Goal: Task Accomplishment & Management: Manage account settings

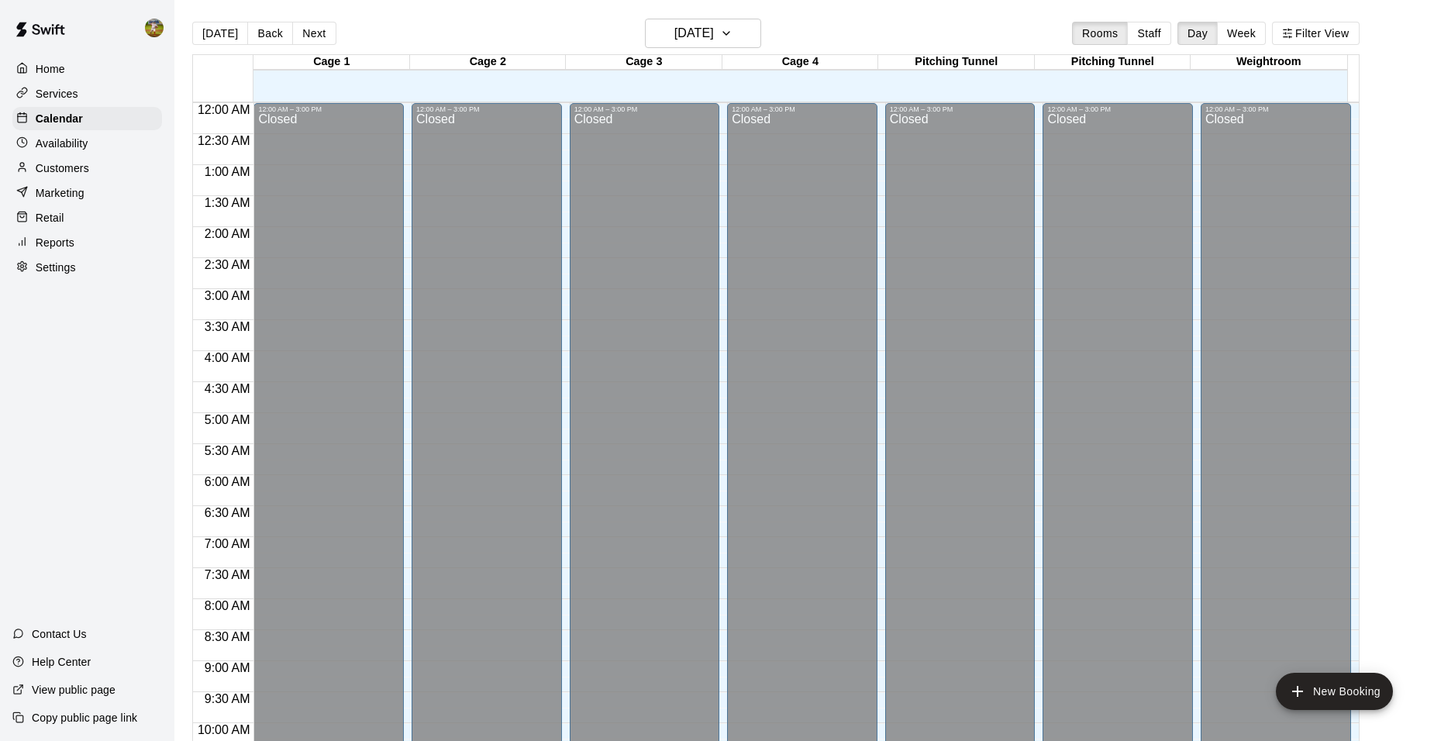
scroll to position [786, 0]
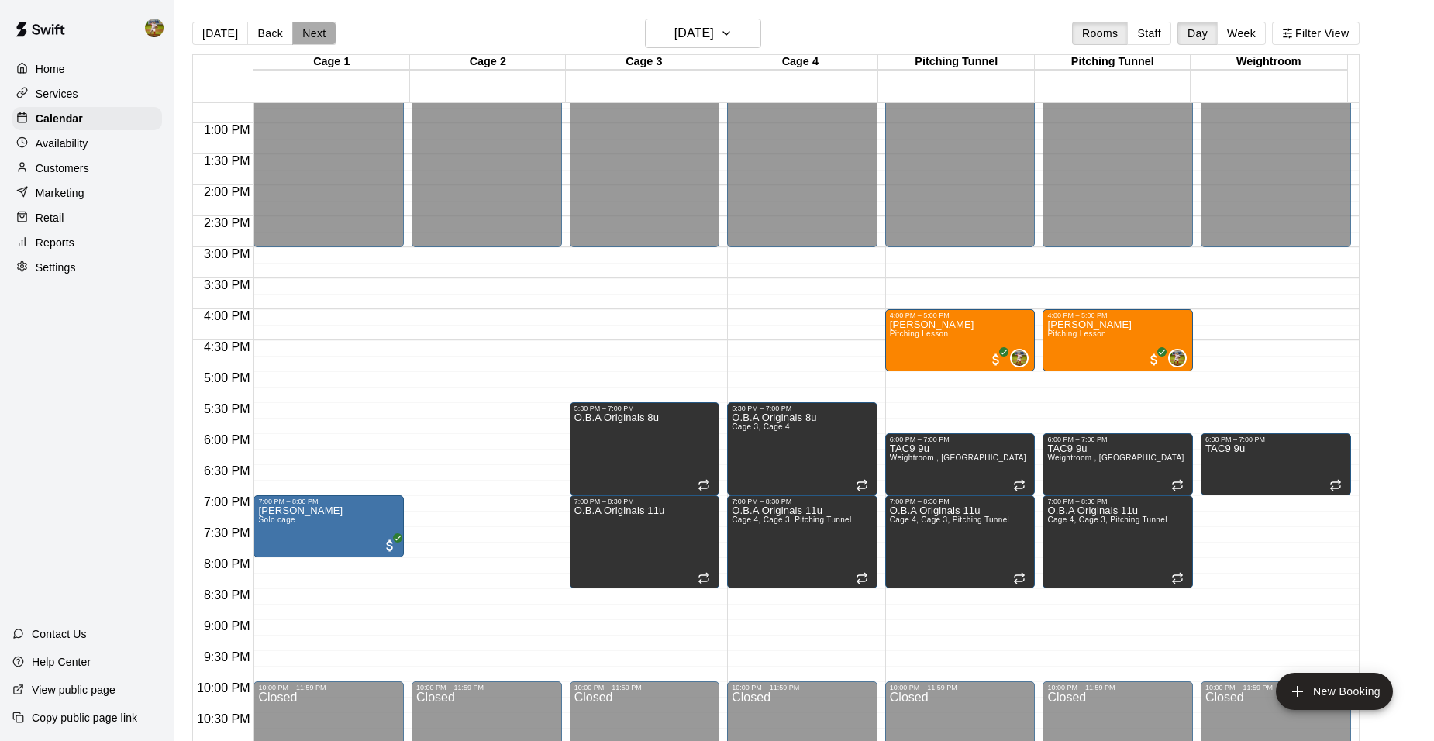
click at [305, 26] on button "Next" at bounding box center [313, 33] width 43 height 23
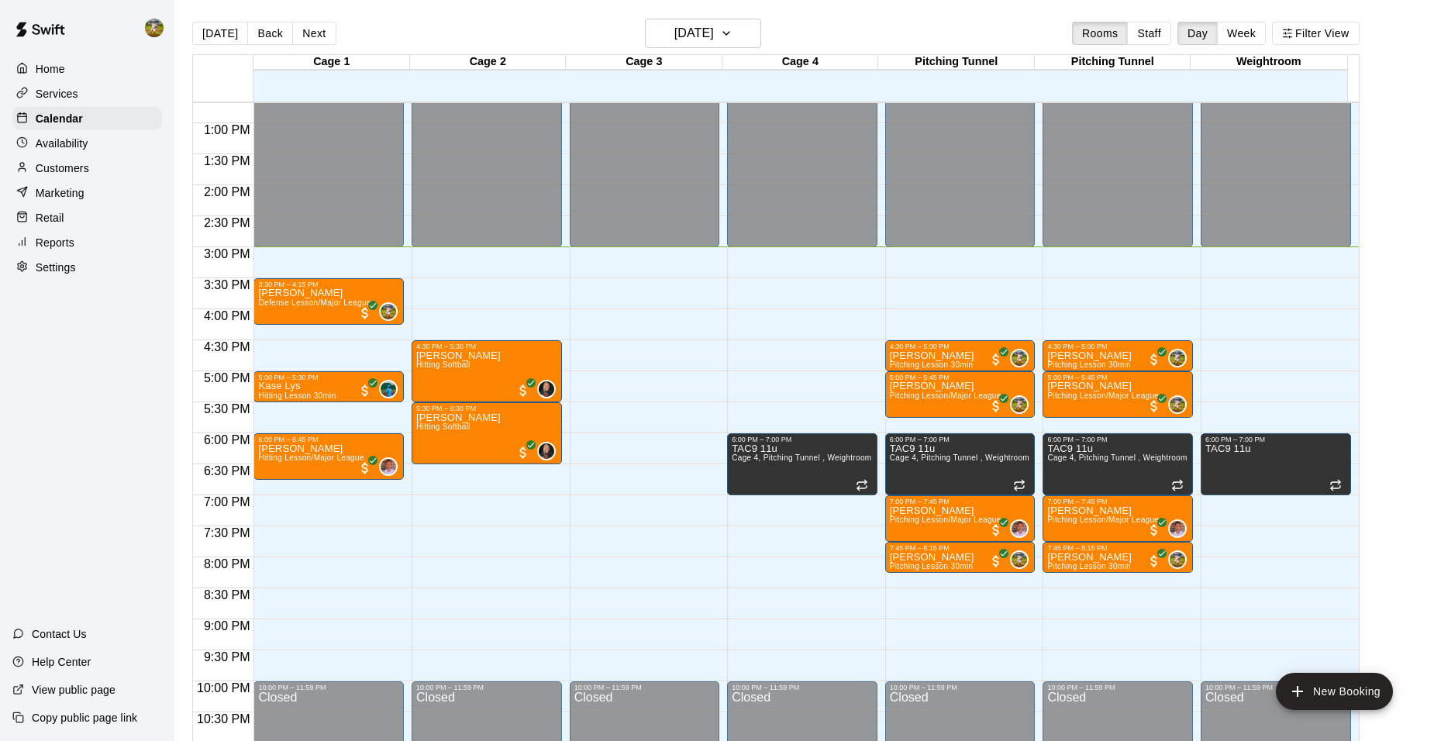
click at [81, 180] on div "Customers" at bounding box center [87, 168] width 150 height 23
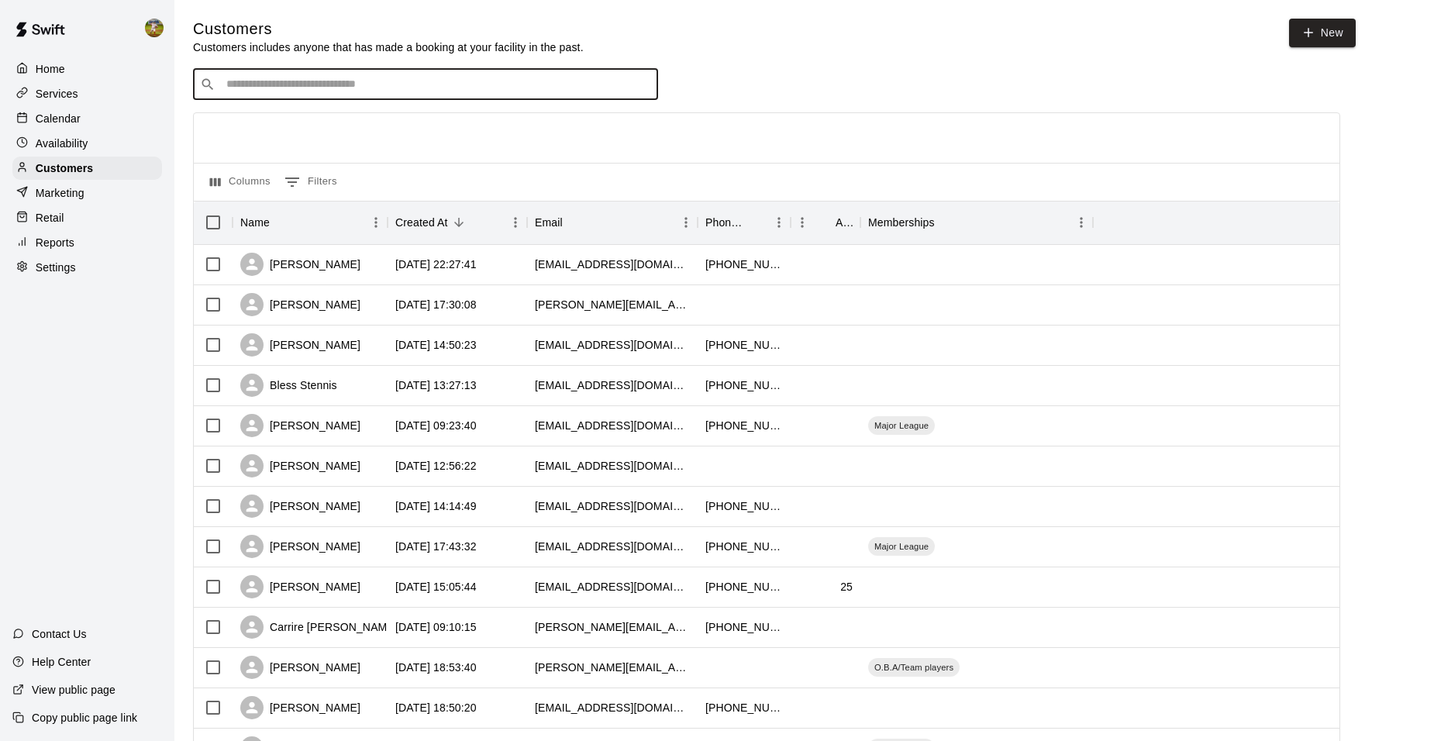
click at [417, 79] on input "Search customers by name or email" at bounding box center [437, 85] width 430 height 16
type input "***"
click at [351, 134] on div "[PERSON_NAME] Major League [EMAIL_ADDRESS][DOMAIN_NAME]" at bounding box center [320, 127] width 168 height 33
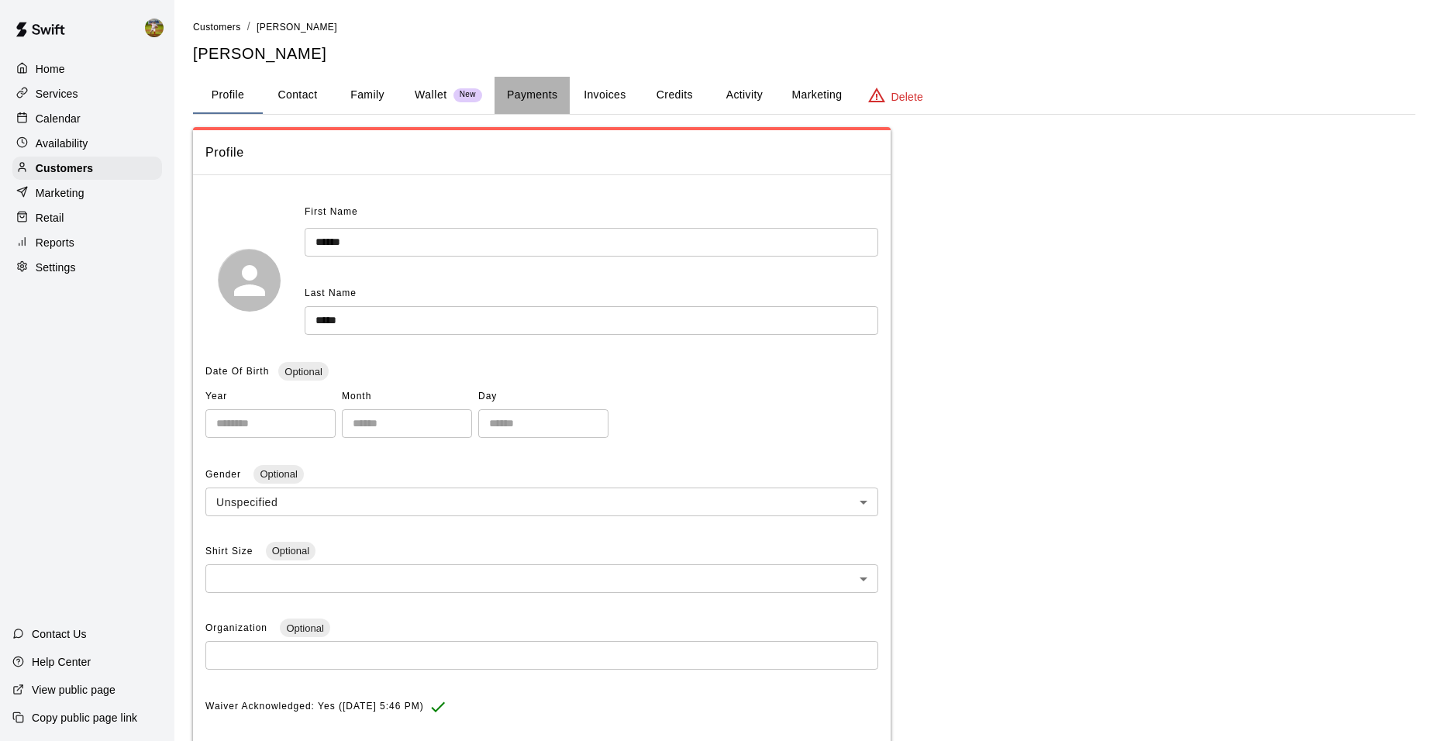
click at [534, 88] on button "Payments" at bounding box center [532, 95] width 75 height 37
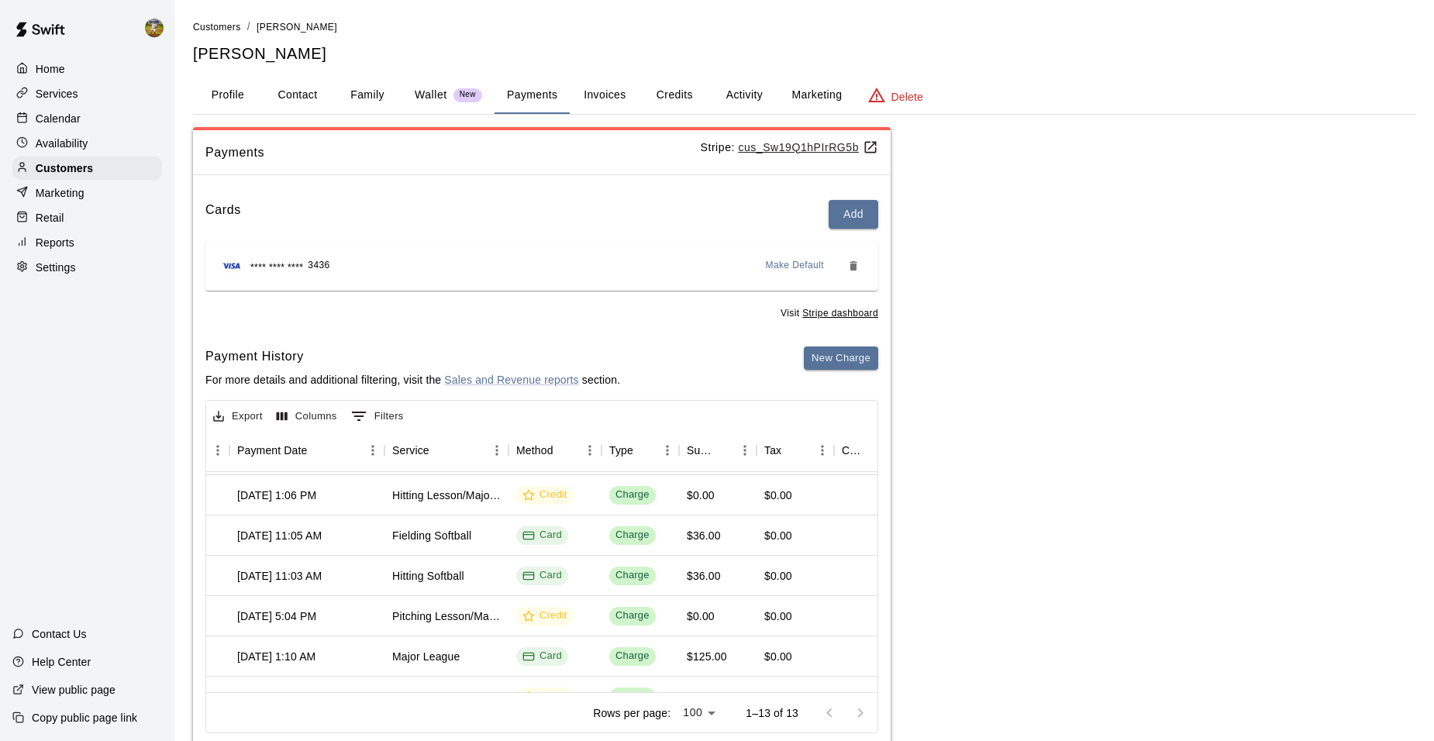
scroll to position [0, 174]
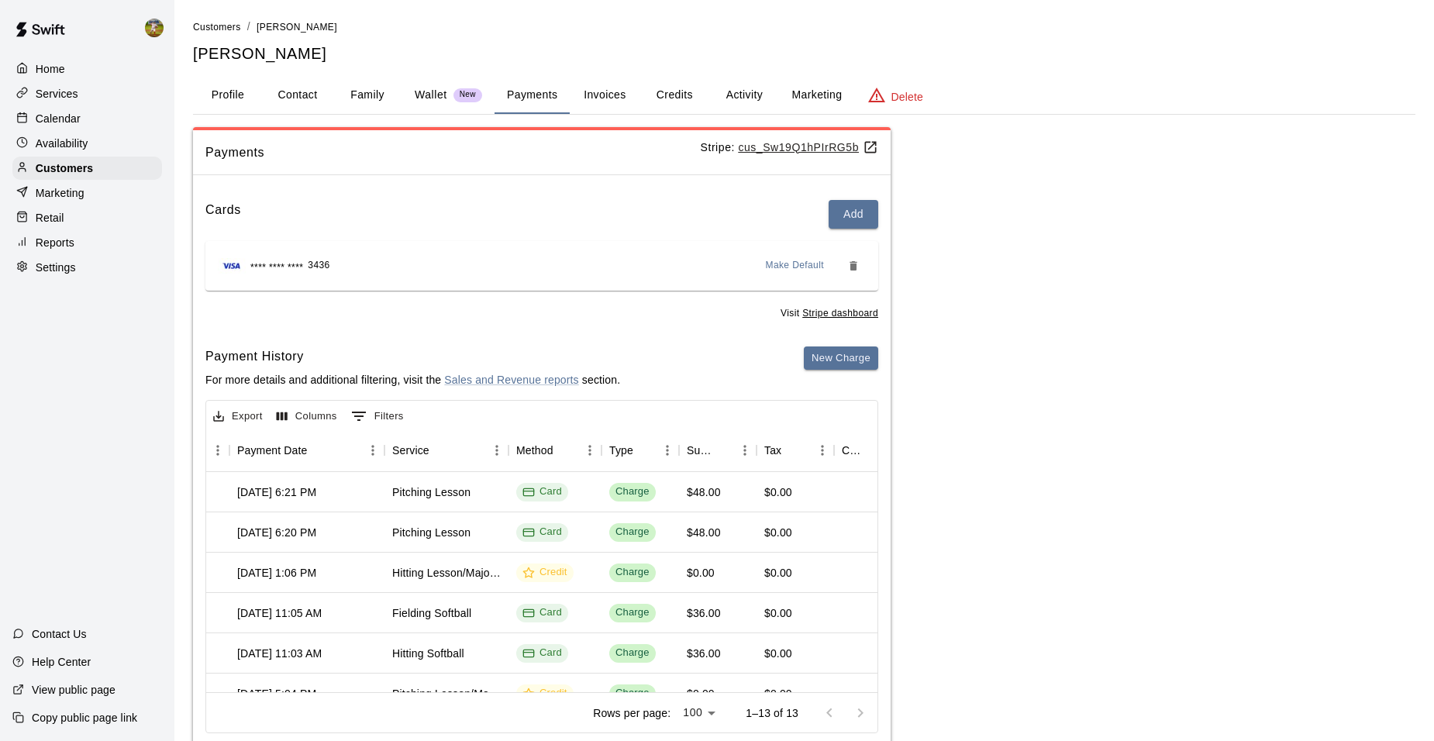
drag, startPoint x: 96, startPoint y: 92, endPoint x: 85, endPoint y: 93, distance: 10.9
click at [85, 93] on div "Services" at bounding box center [87, 93] width 150 height 23
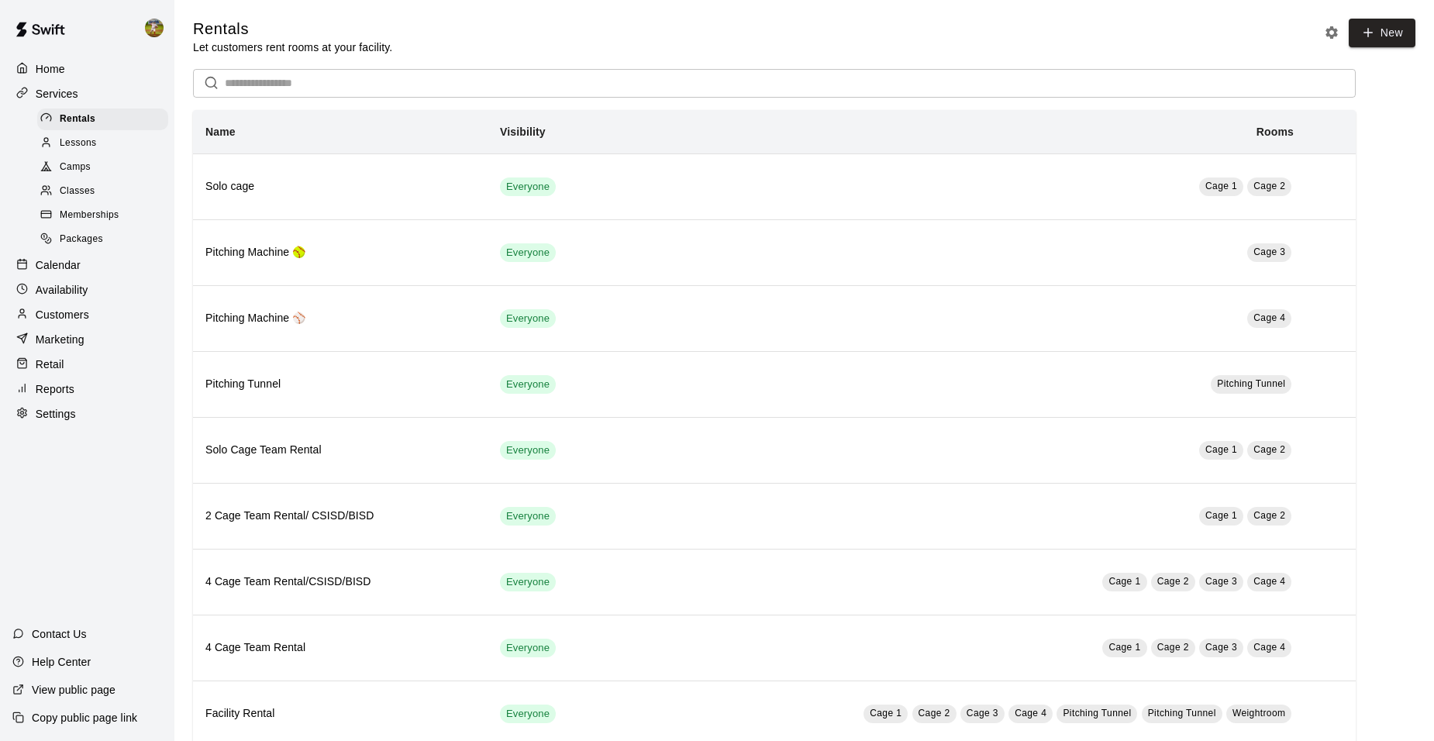
click at [88, 223] on span "Memberships" at bounding box center [89, 216] width 59 height 16
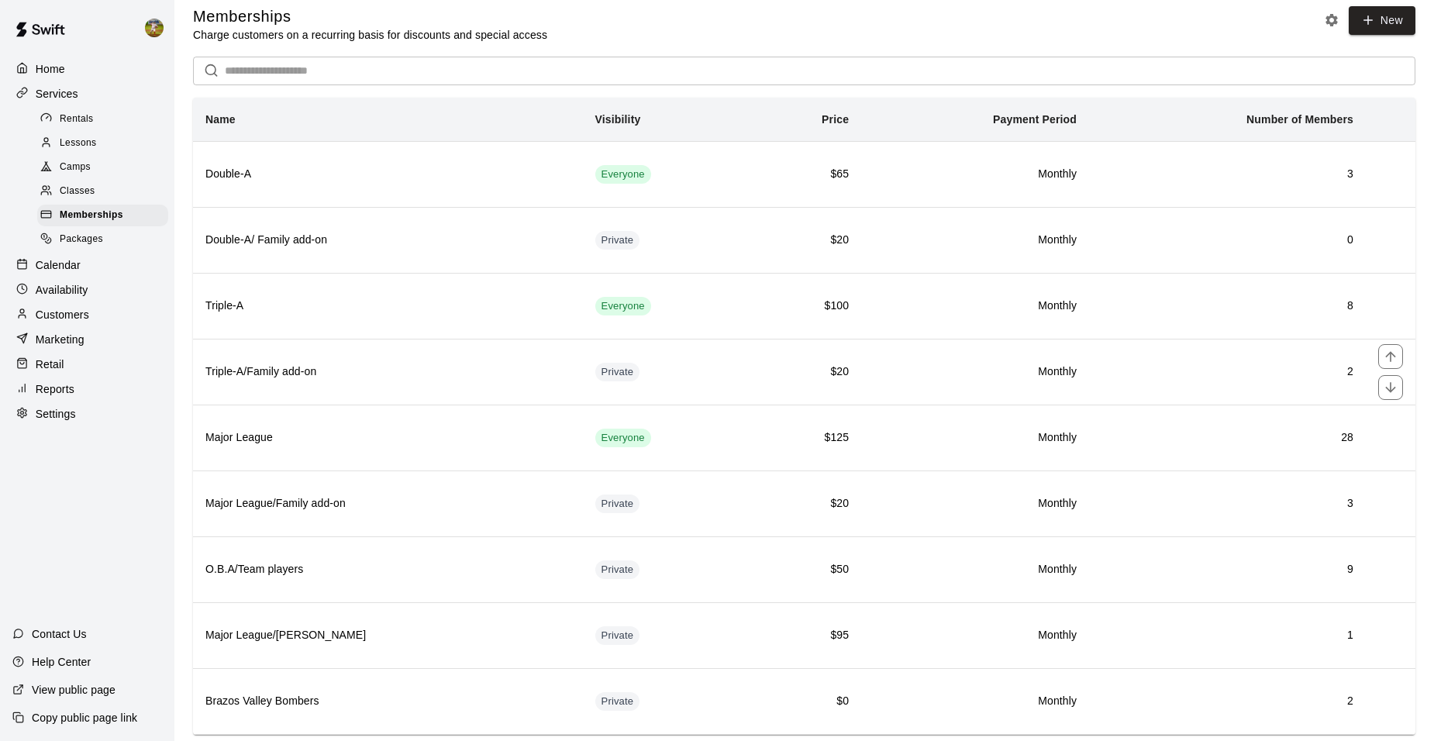
scroll to position [51, 0]
click at [752, 405] on td "$125" at bounding box center [806, 438] width 109 height 66
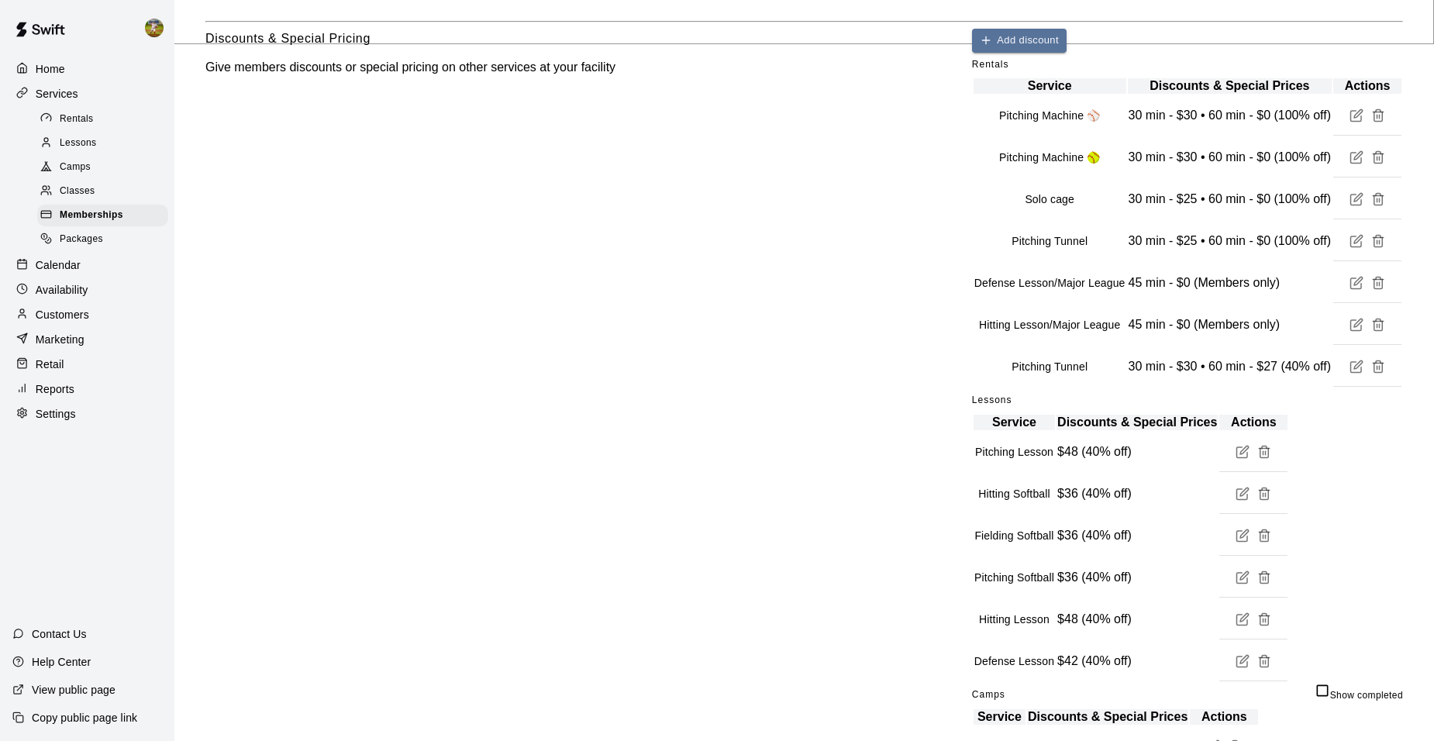
scroll to position [698, 0]
click at [82, 315] on div "Customers" at bounding box center [87, 314] width 150 height 23
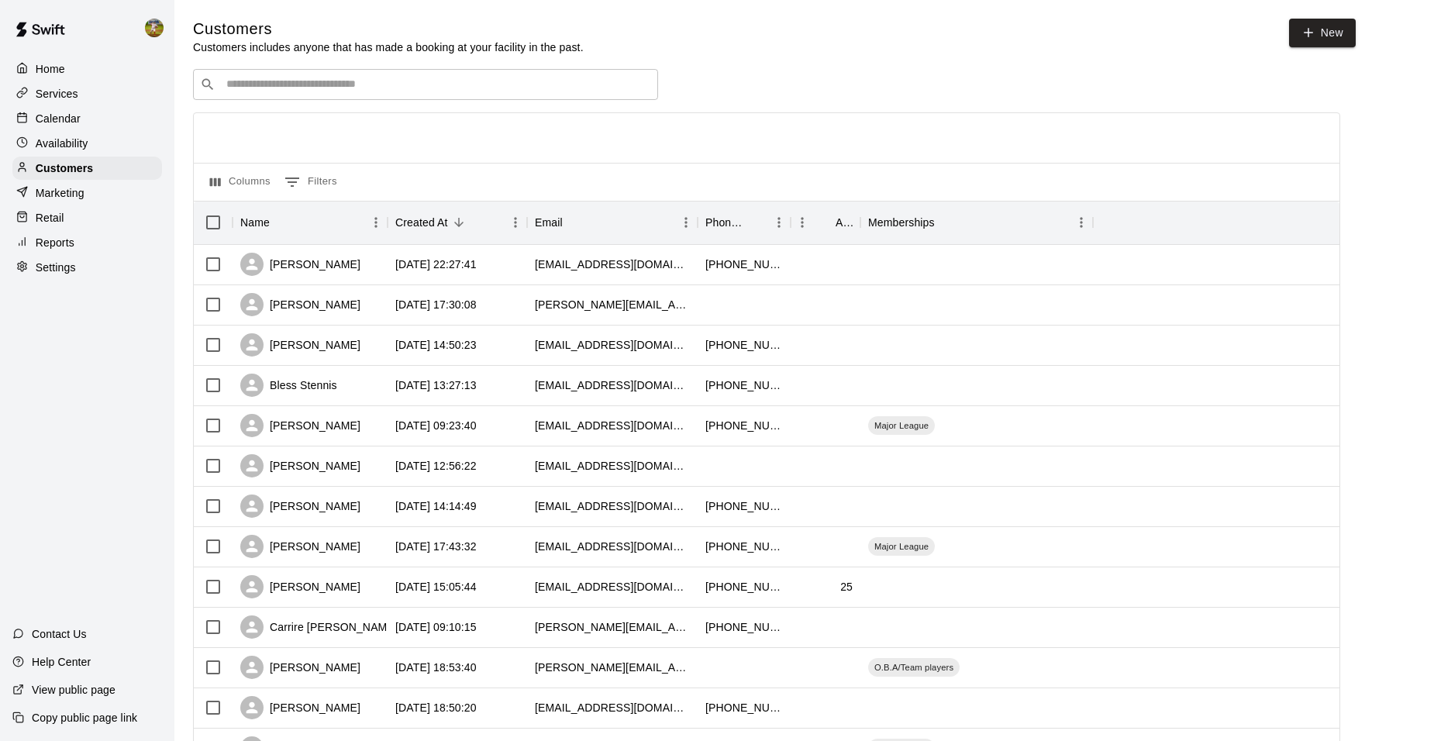
click at [296, 68] on div "Customers Customers includes anyone that has made a booking at your facility in…" at bounding box center [804, 657] width 1223 height 1276
click at [295, 88] on input "Search customers by name or email" at bounding box center [437, 85] width 430 height 16
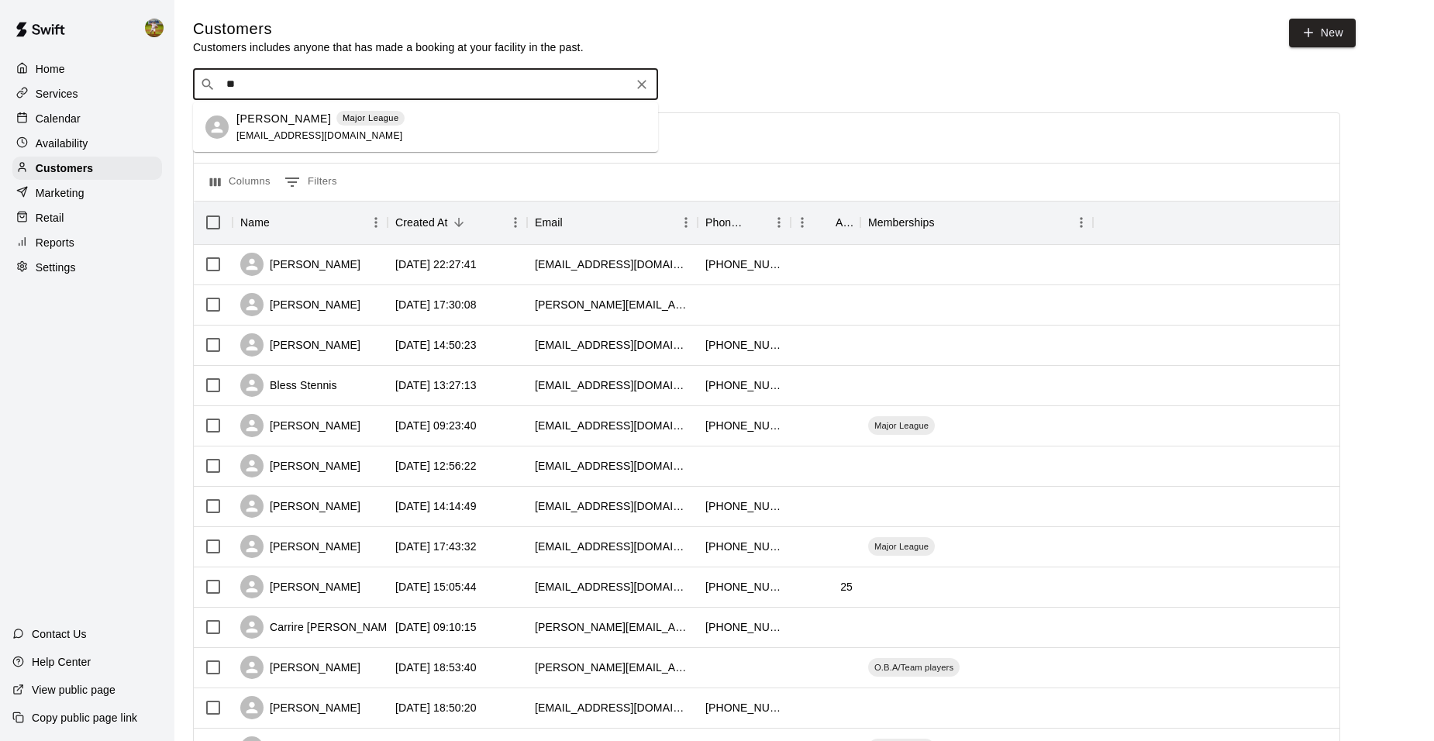
type input "***"
click at [268, 115] on p "[PERSON_NAME]" at bounding box center [283, 119] width 95 height 16
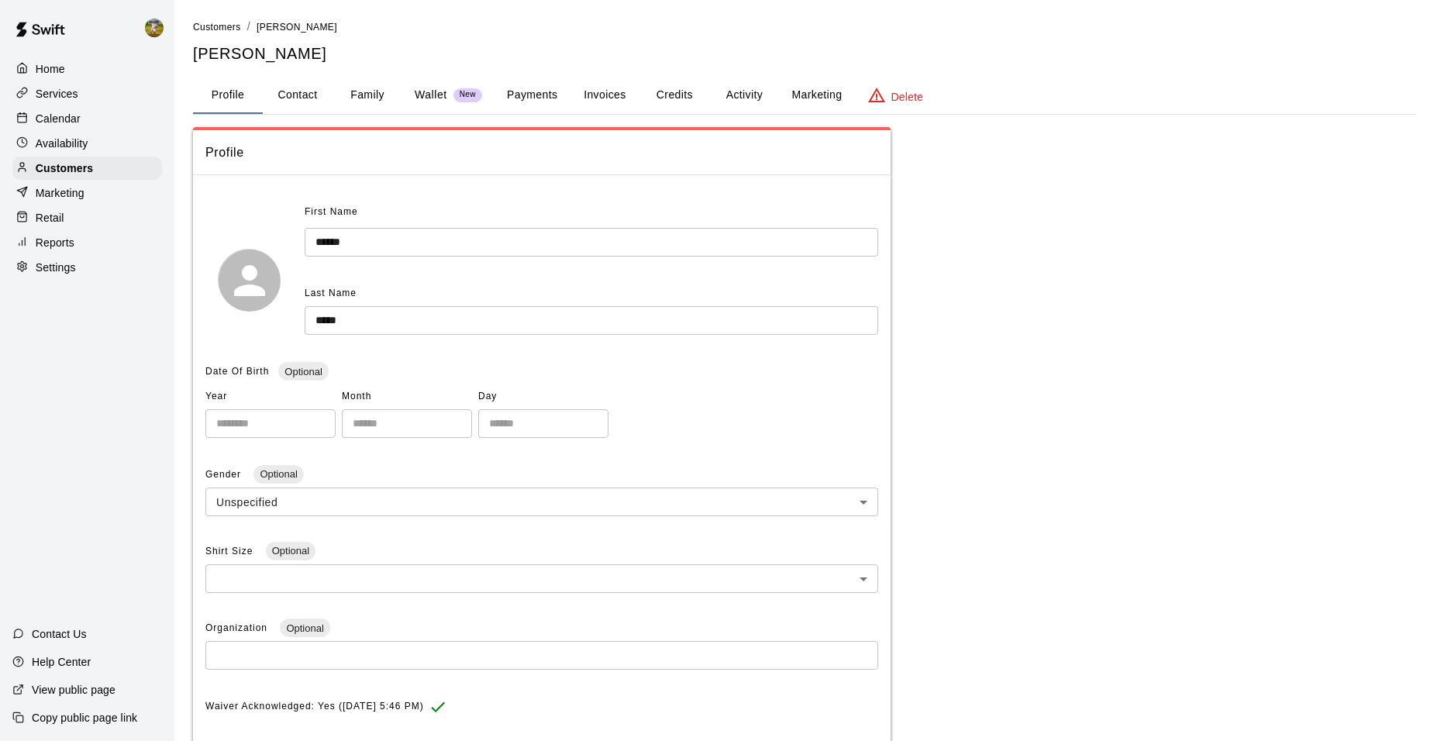
click at [522, 97] on button "Payments" at bounding box center [532, 95] width 75 height 37
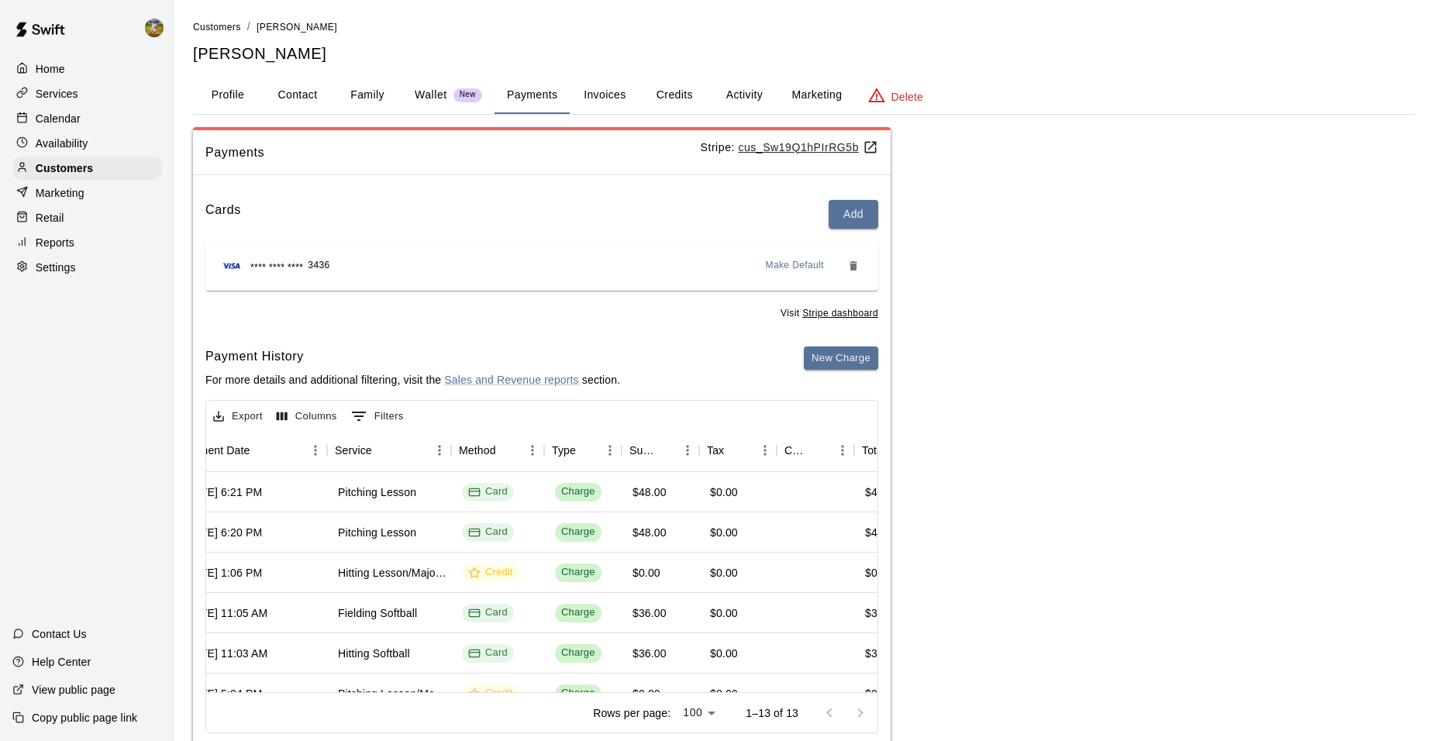
scroll to position [0, 242]
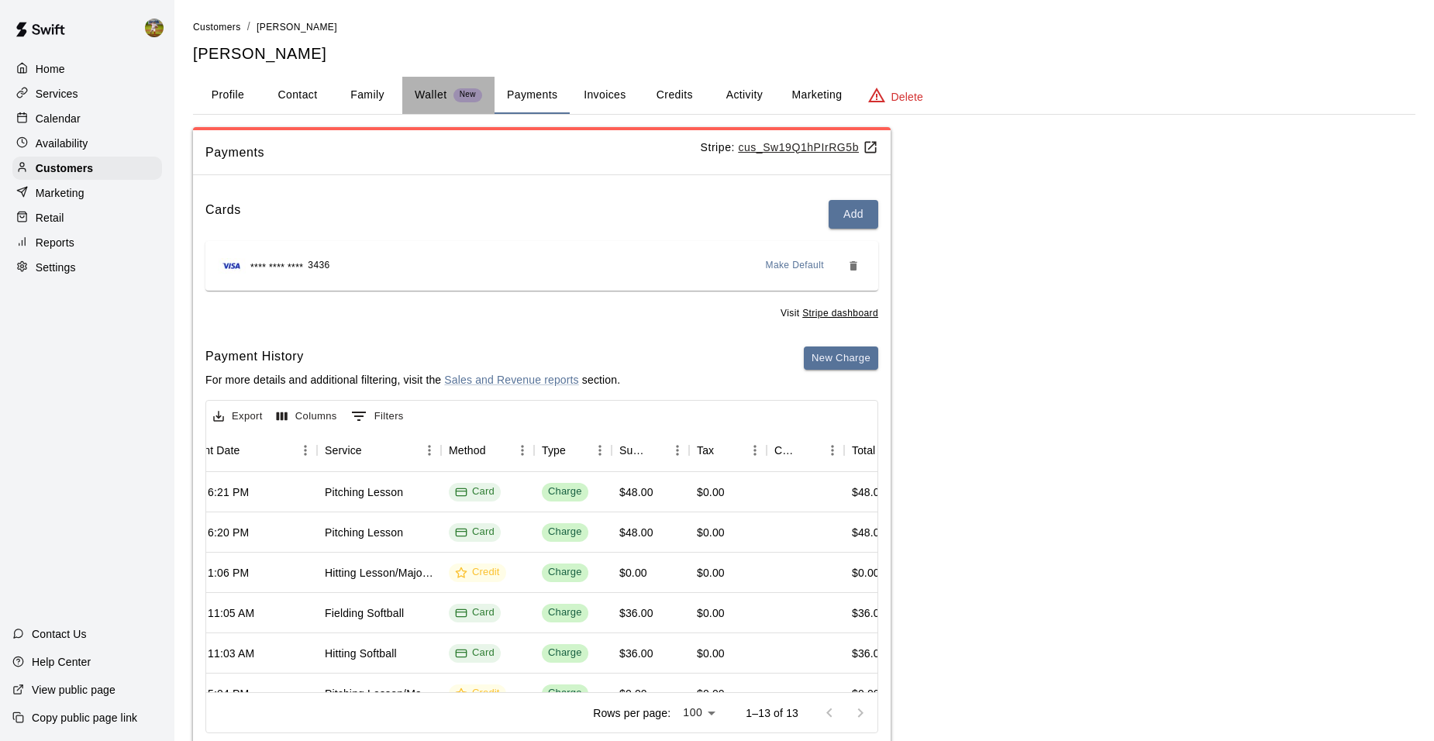
click at [461, 94] on span "New" at bounding box center [468, 95] width 29 height 10
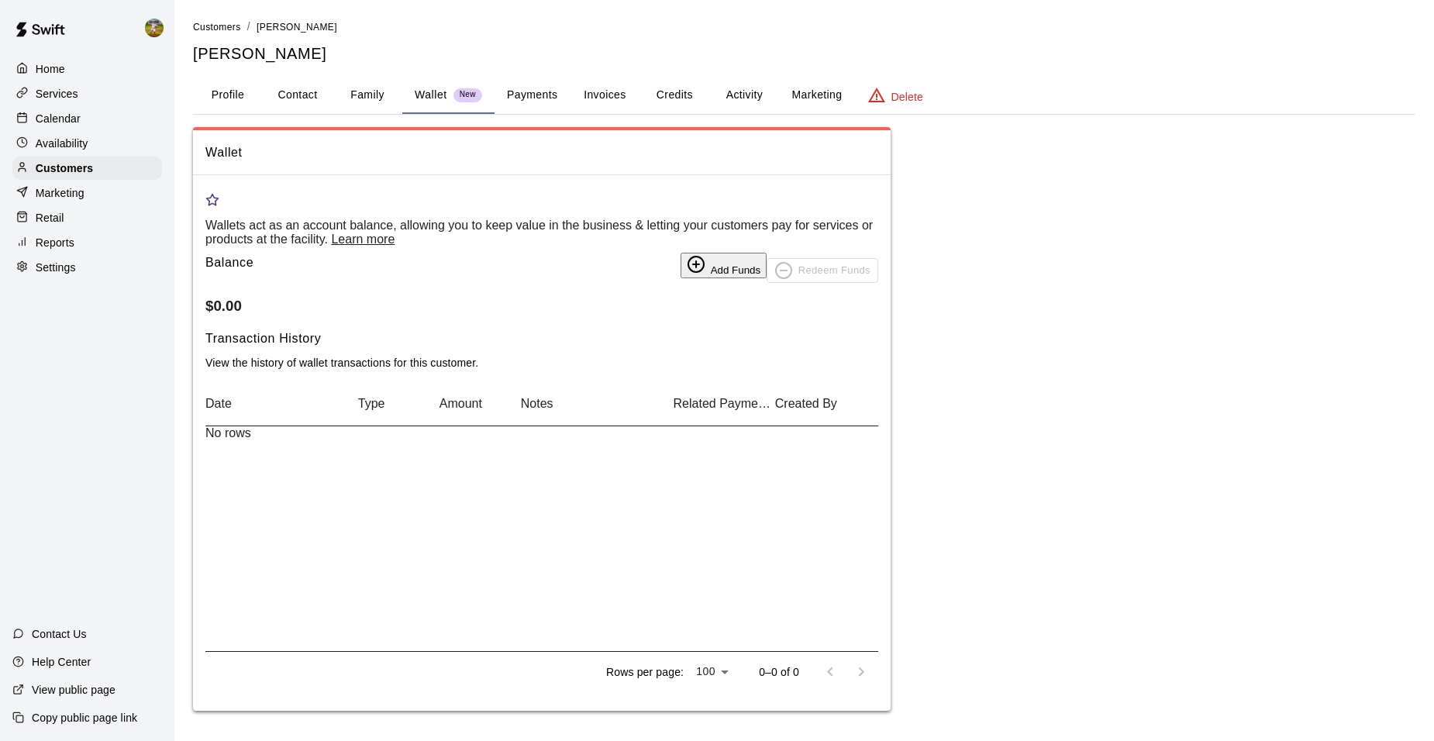
click at [724, 270] on button "Add Funds" at bounding box center [724, 266] width 86 height 26
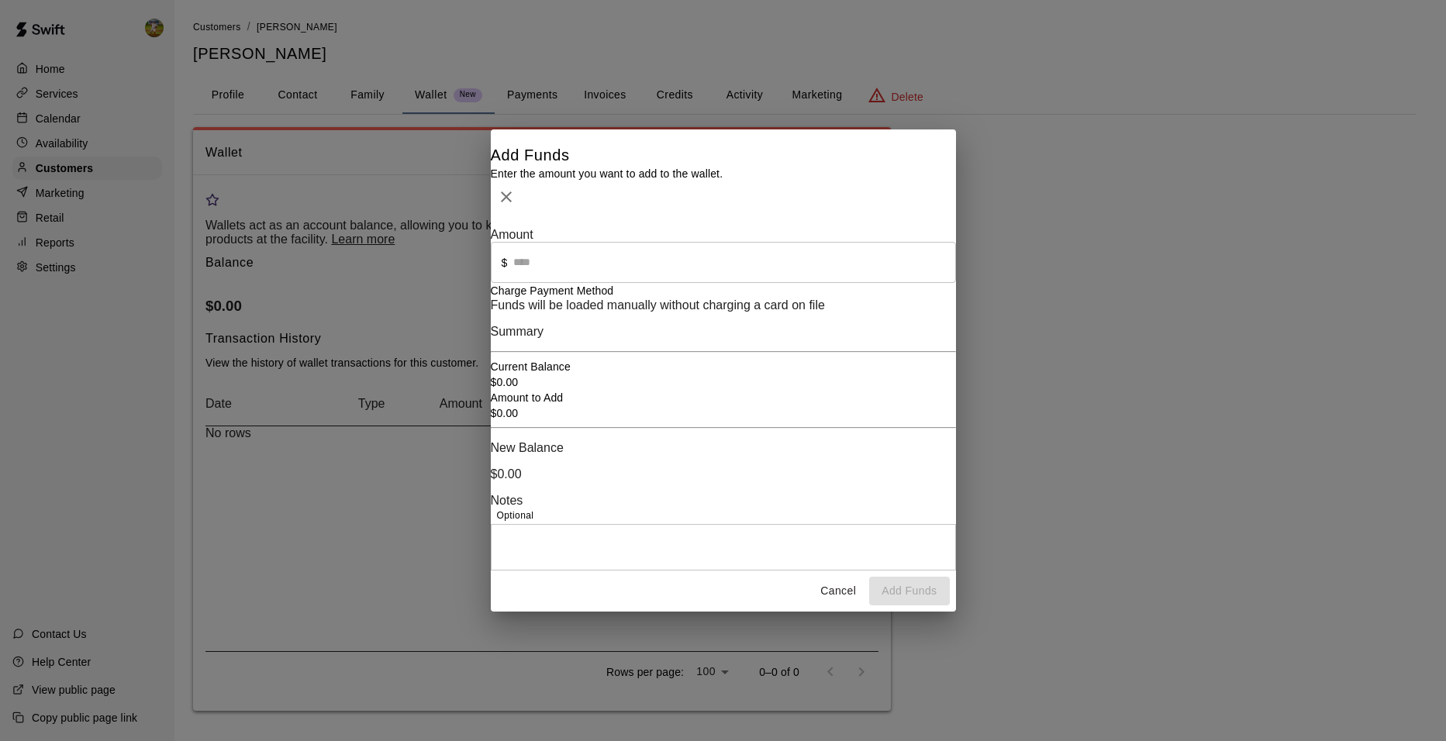
click at [676, 242] on input "text" at bounding box center [734, 262] width 442 height 41
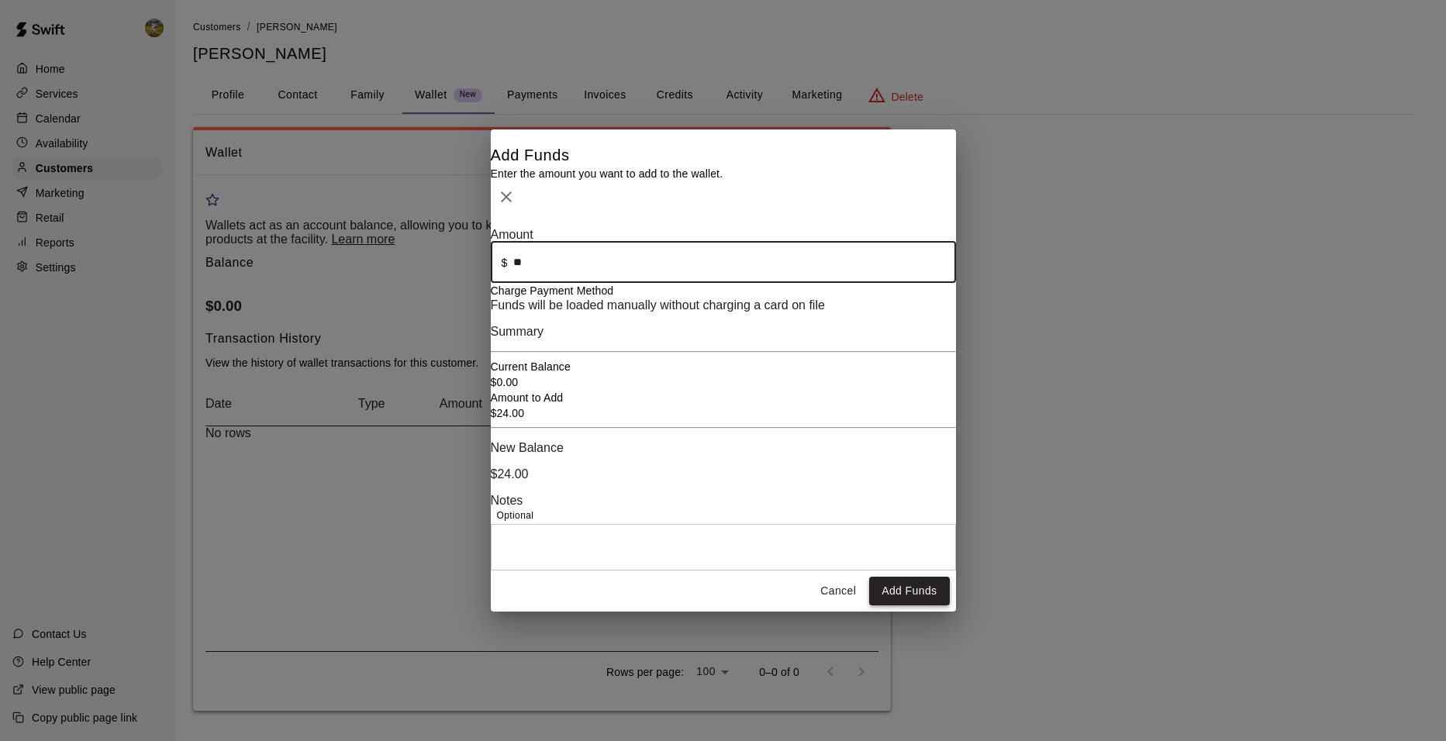
type input "*****"
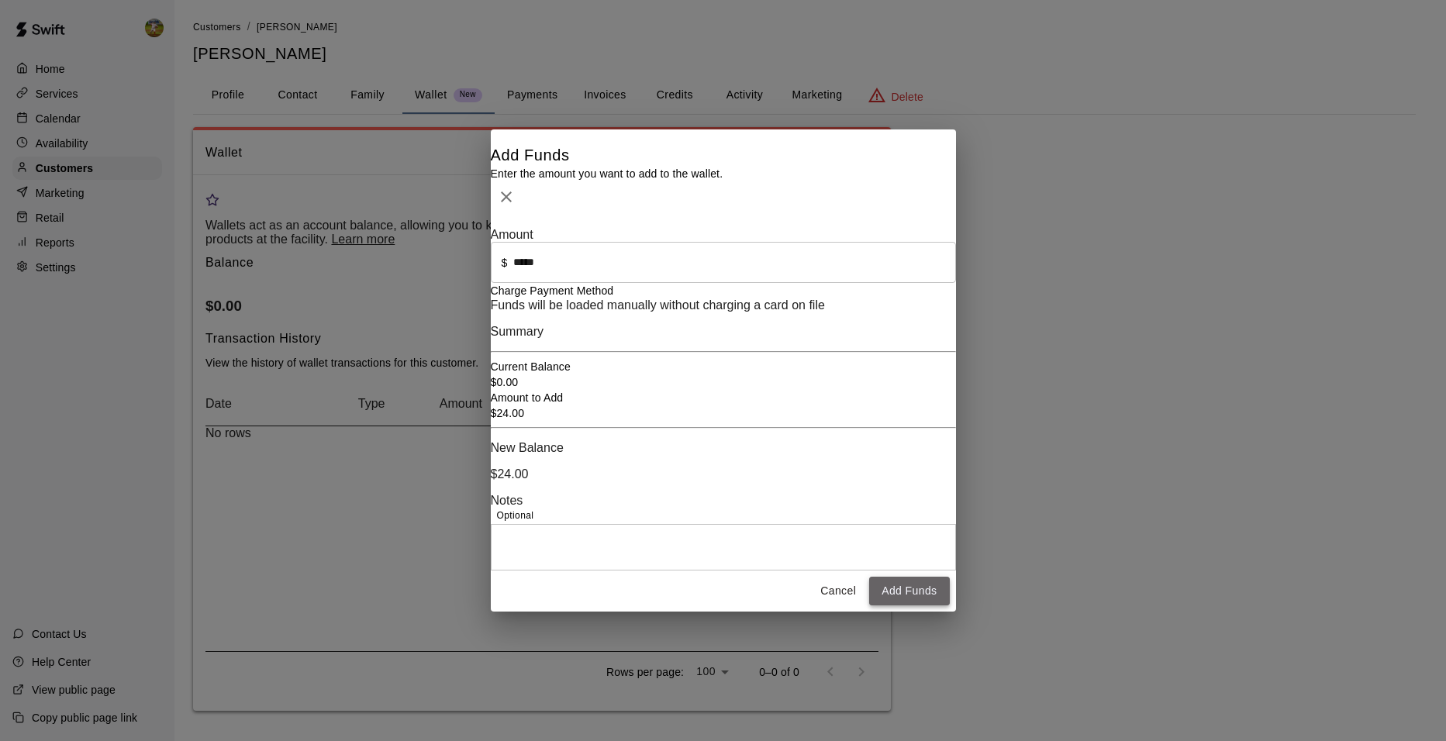
click at [899, 604] on button "Add Funds" at bounding box center [909, 591] width 80 height 29
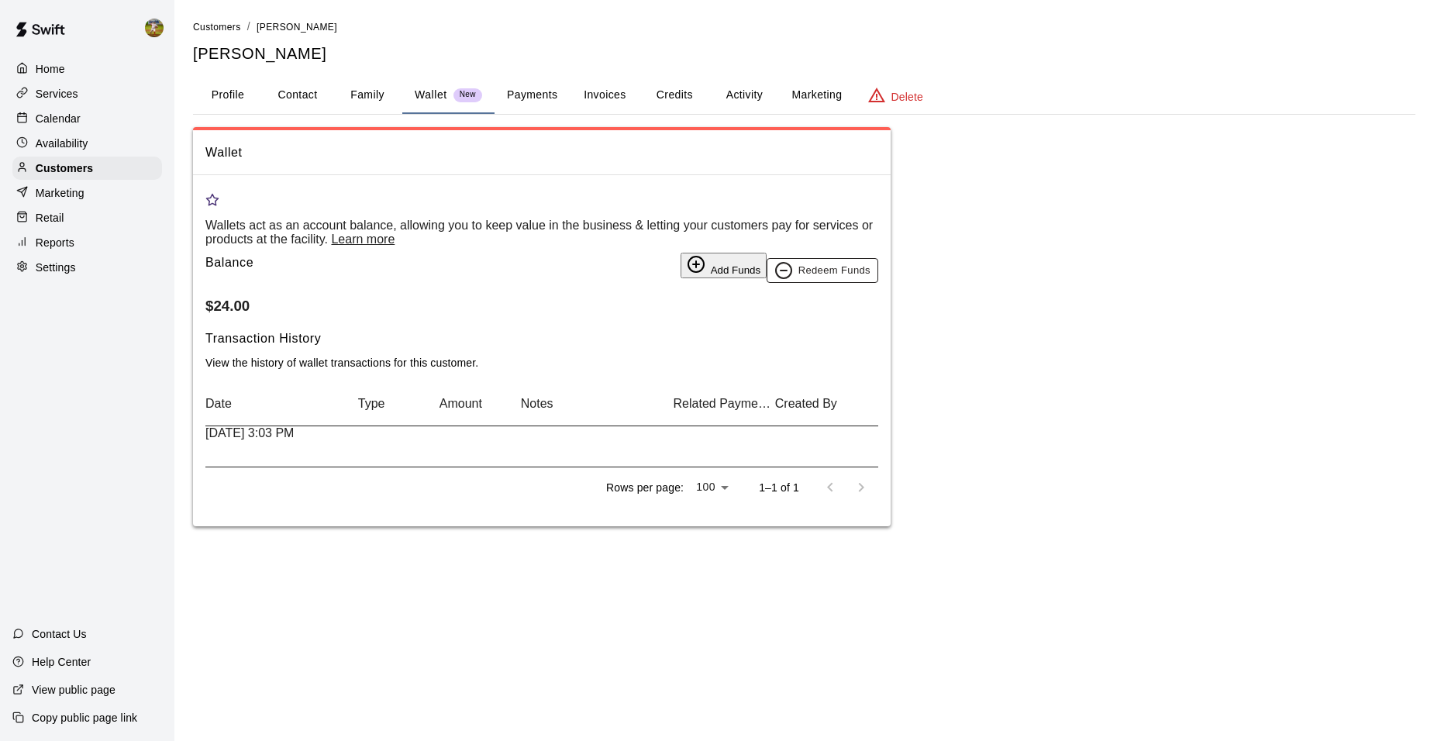
click at [799, 281] on button "Redeem Funds" at bounding box center [823, 270] width 112 height 25
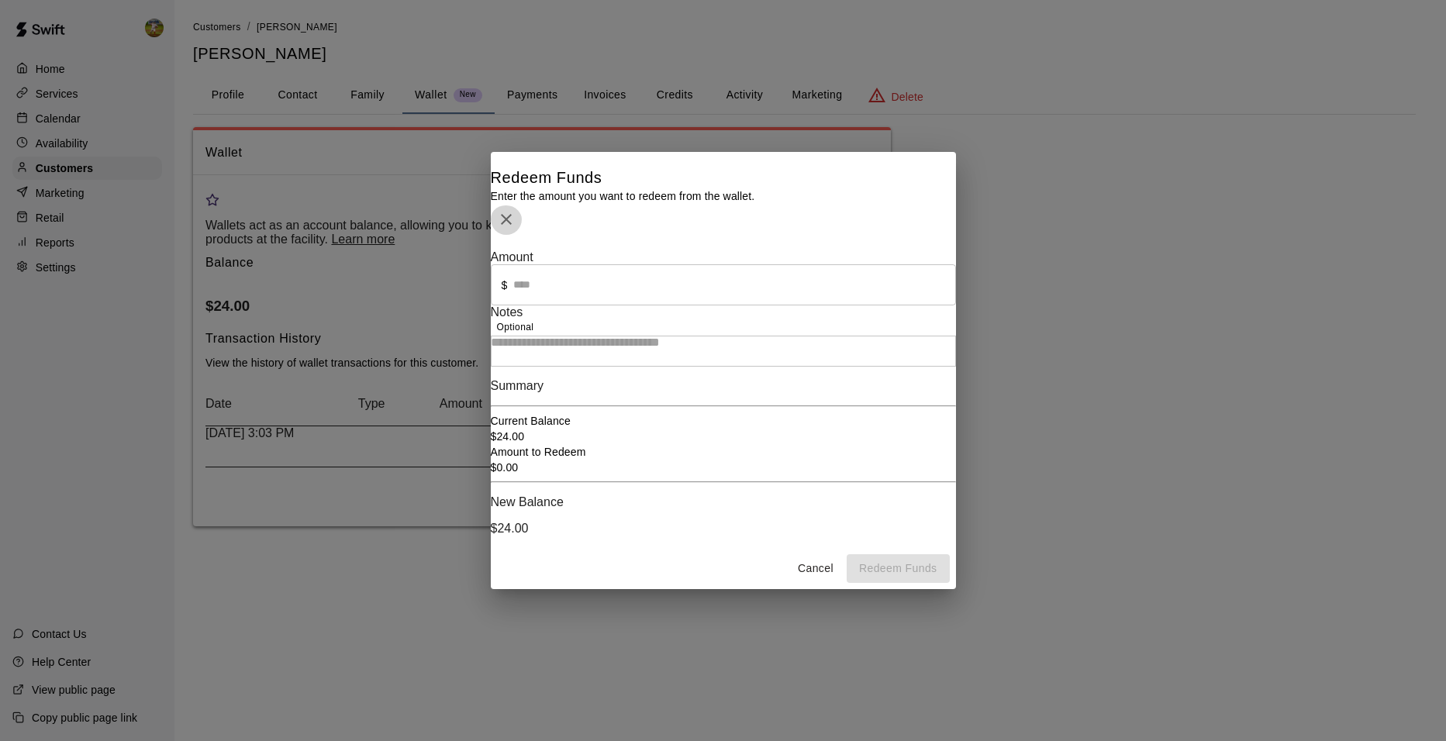
click at [516, 210] on icon "button" at bounding box center [506, 219] width 19 height 19
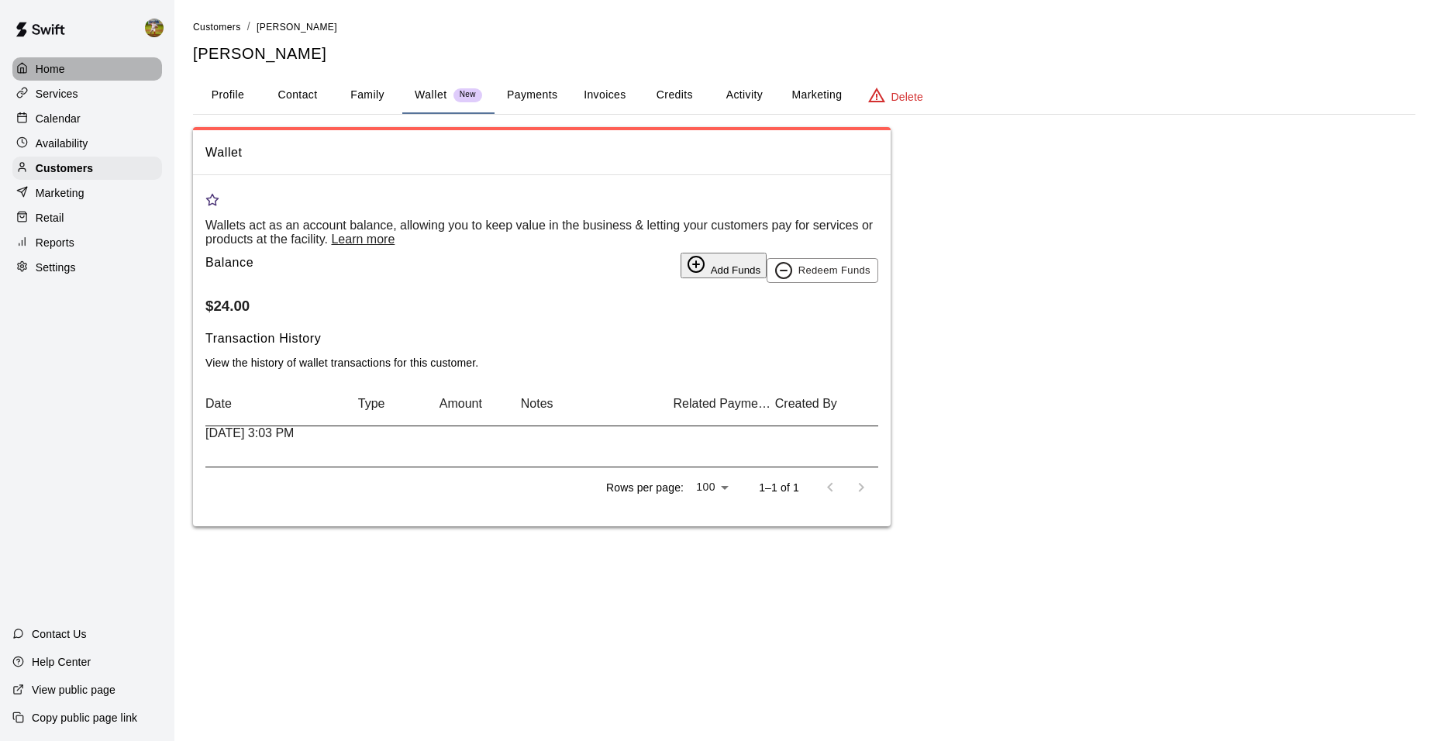
click at [54, 68] on p "Home" at bounding box center [50, 69] width 29 height 16
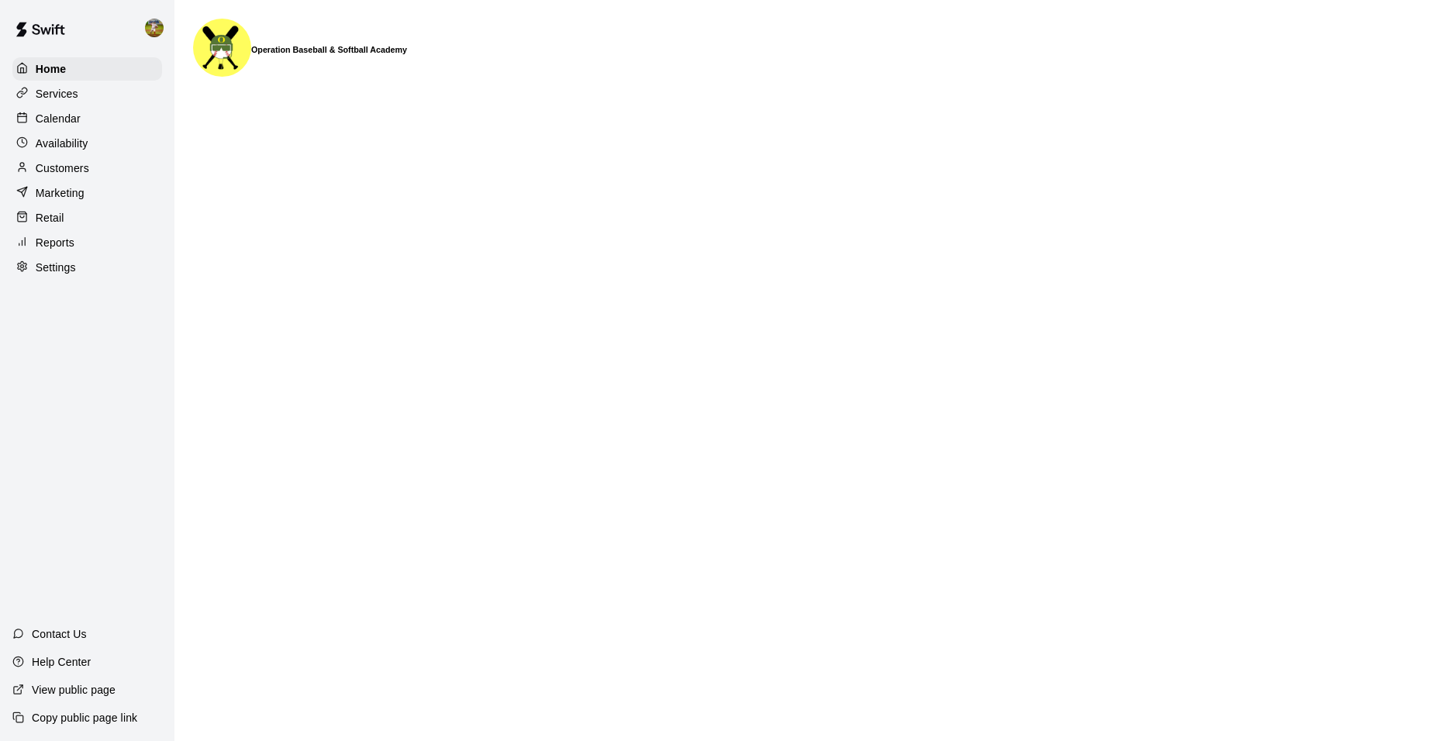
click at [55, 119] on p "Calendar" at bounding box center [58, 119] width 45 height 16
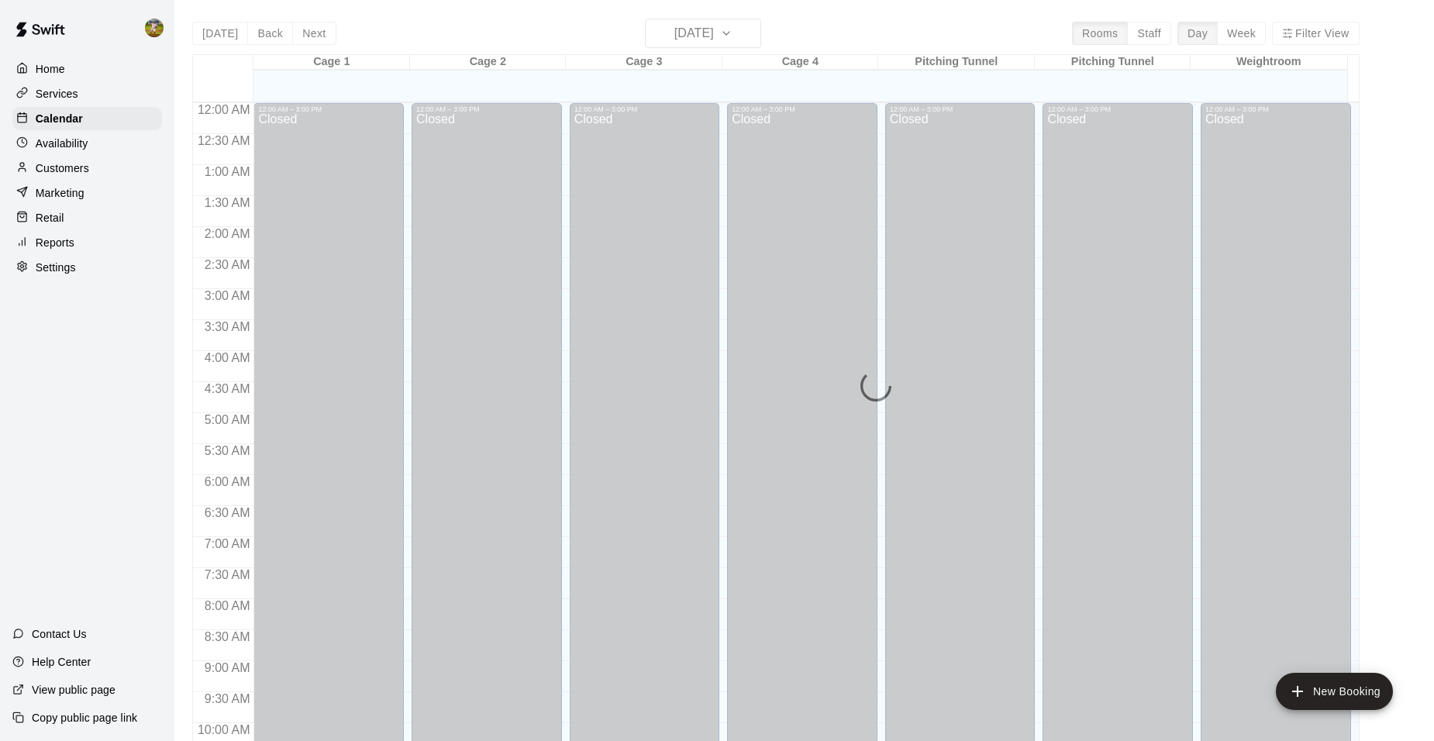
scroll to position [786, 0]
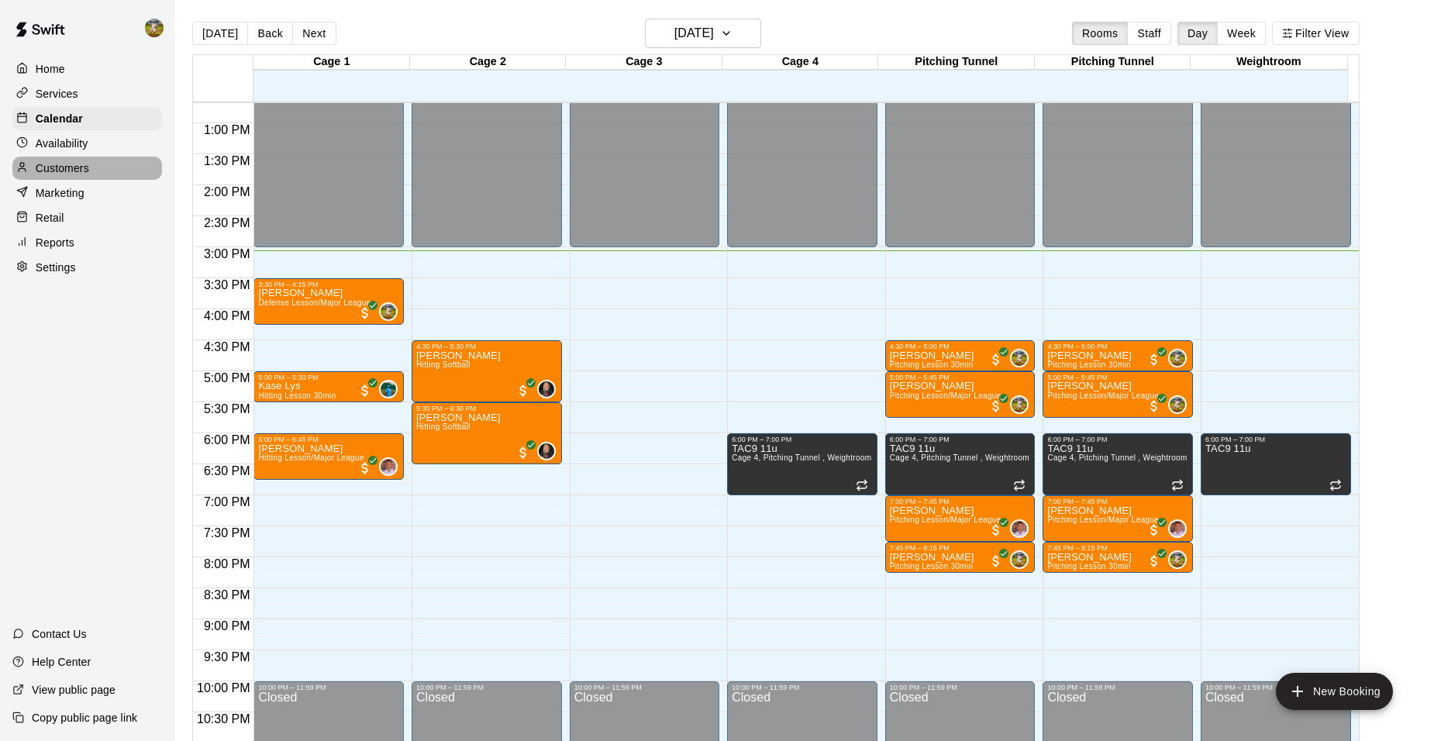
click at [64, 165] on p "Customers" at bounding box center [63, 169] width 54 height 16
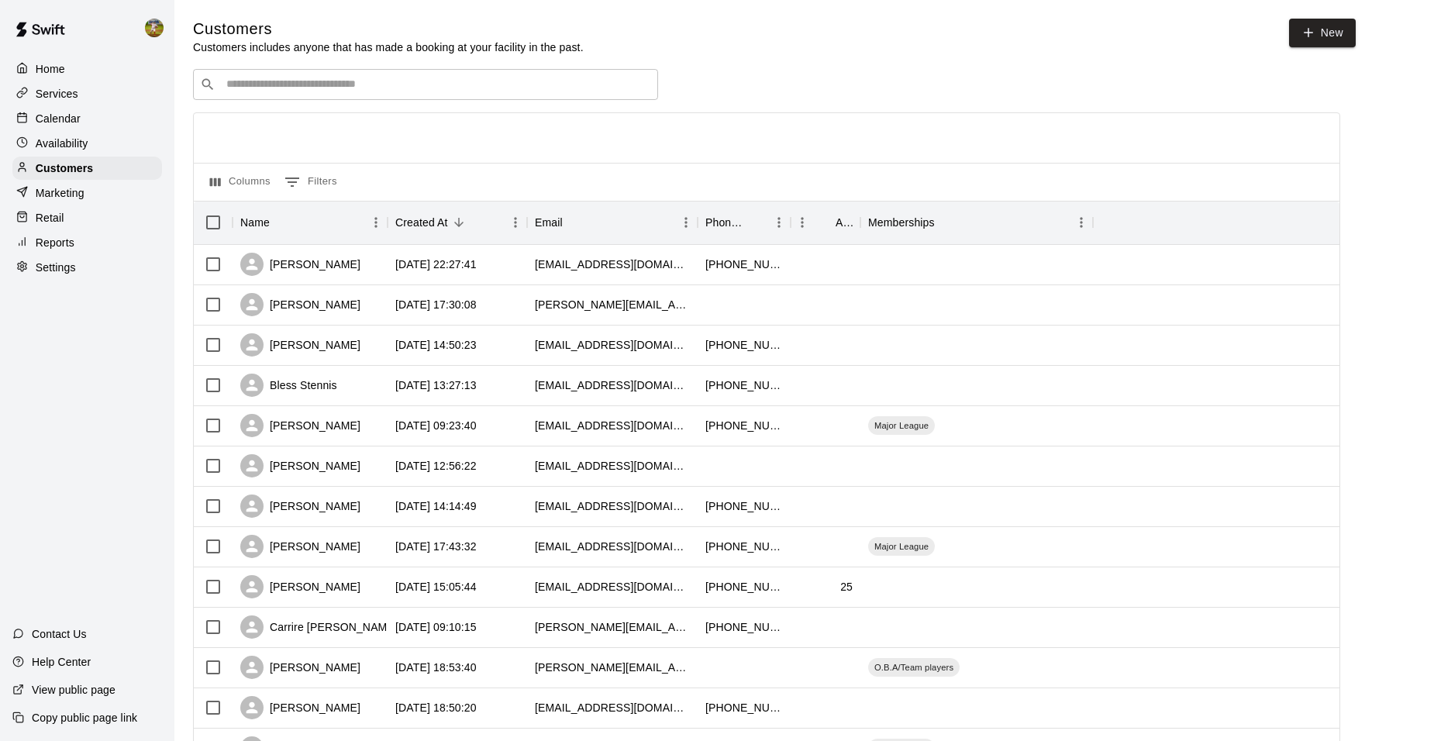
click at [87, 122] on div "Calendar" at bounding box center [87, 118] width 150 height 23
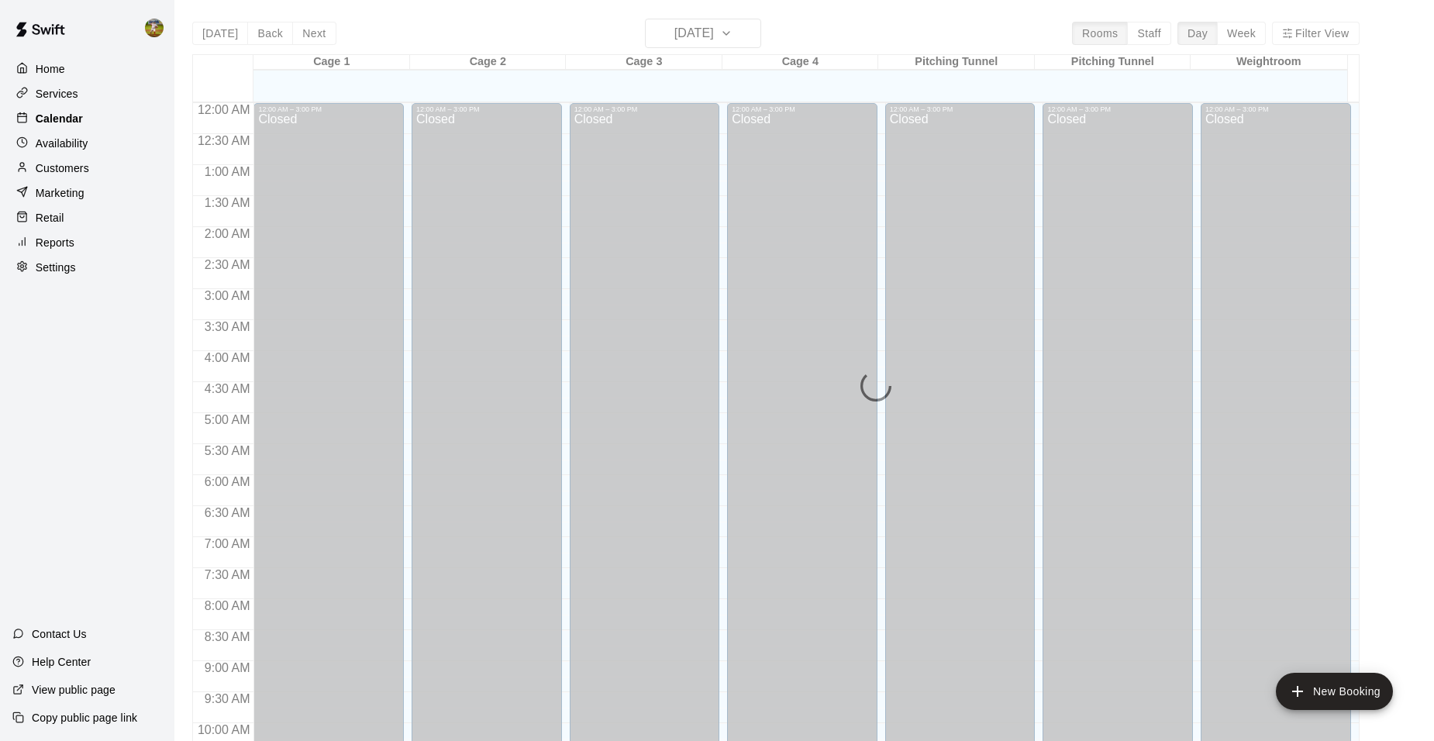
scroll to position [786, 0]
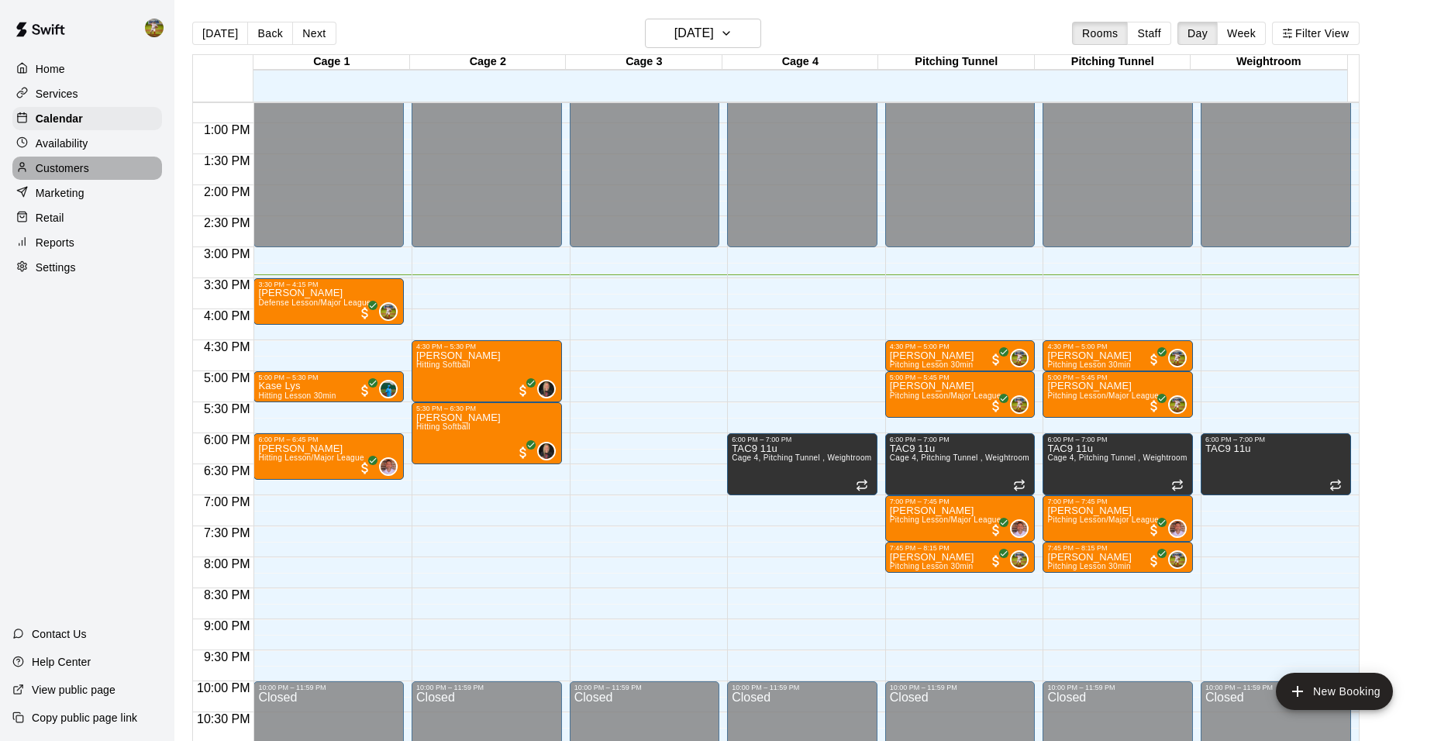
click at [83, 168] on p "Customers" at bounding box center [63, 169] width 54 height 16
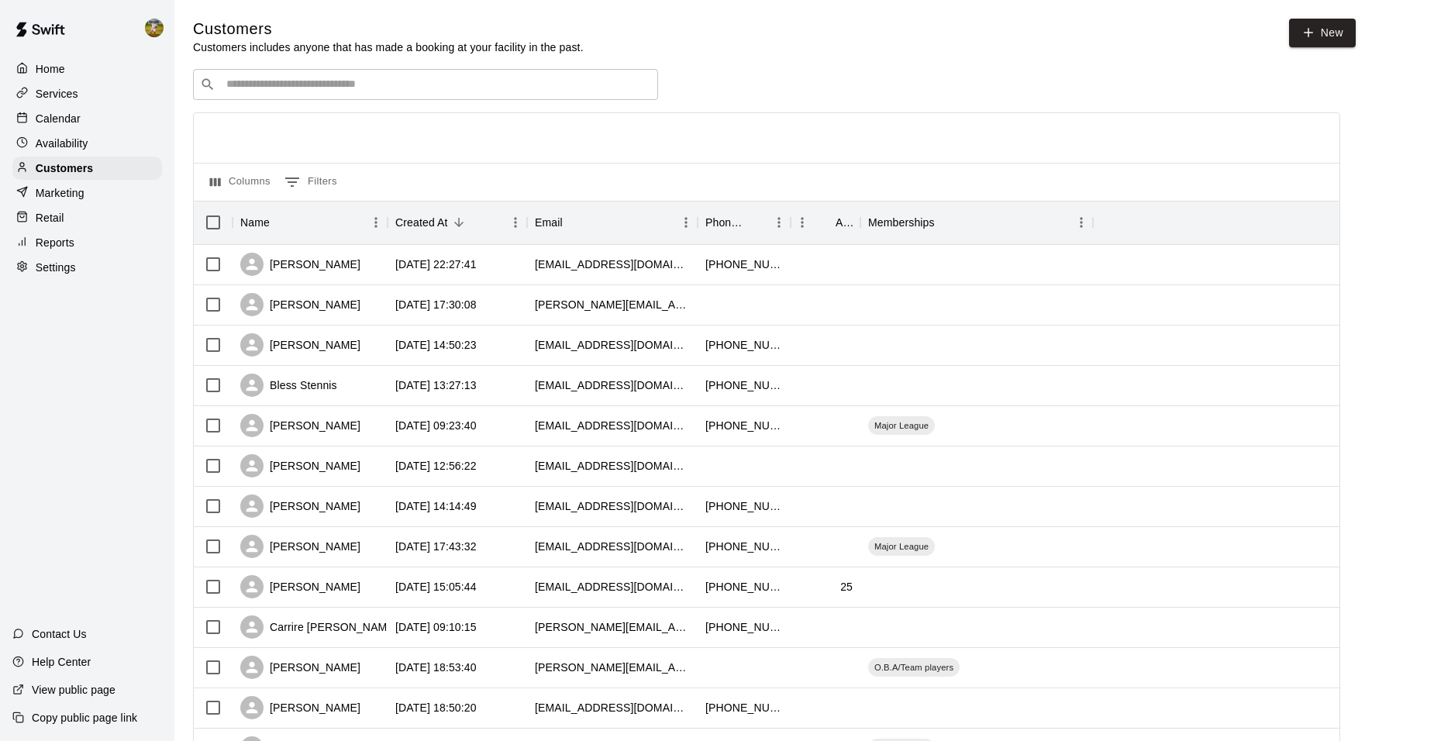
click at [71, 111] on div "Calendar" at bounding box center [87, 118] width 150 height 23
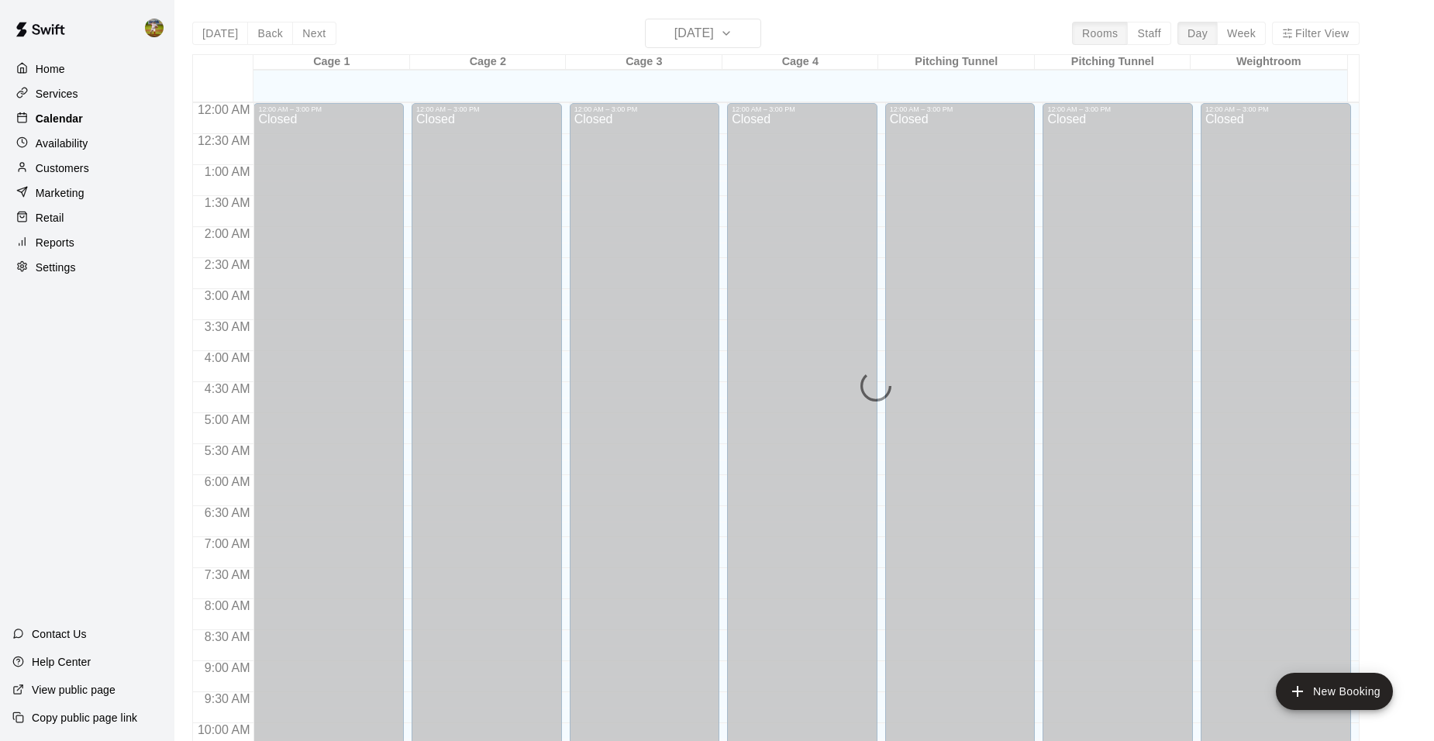
scroll to position [786, 0]
